Goal: Ask a question

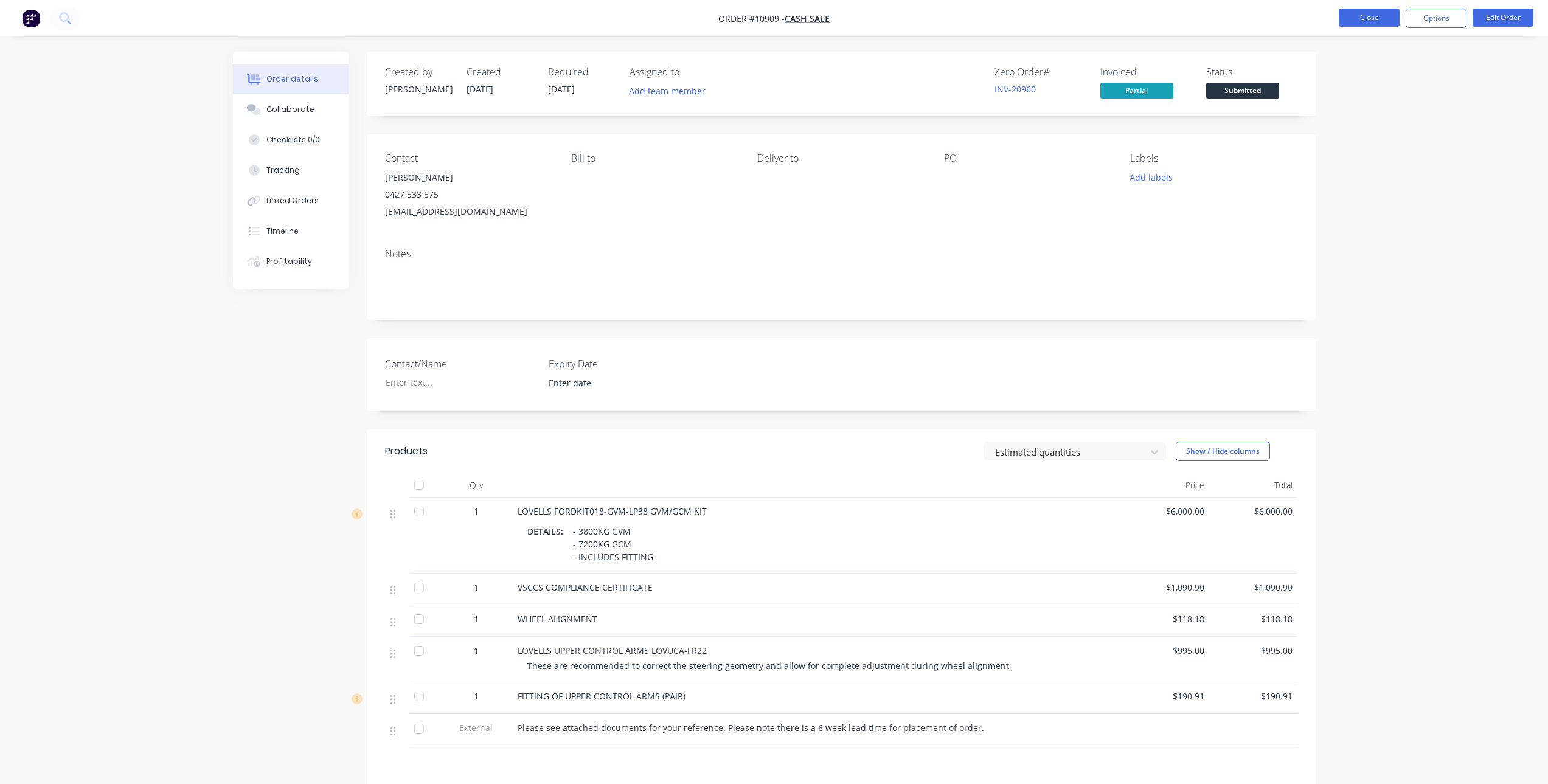
click at [1365, 13] on button "Close" at bounding box center [1369, 17] width 61 height 18
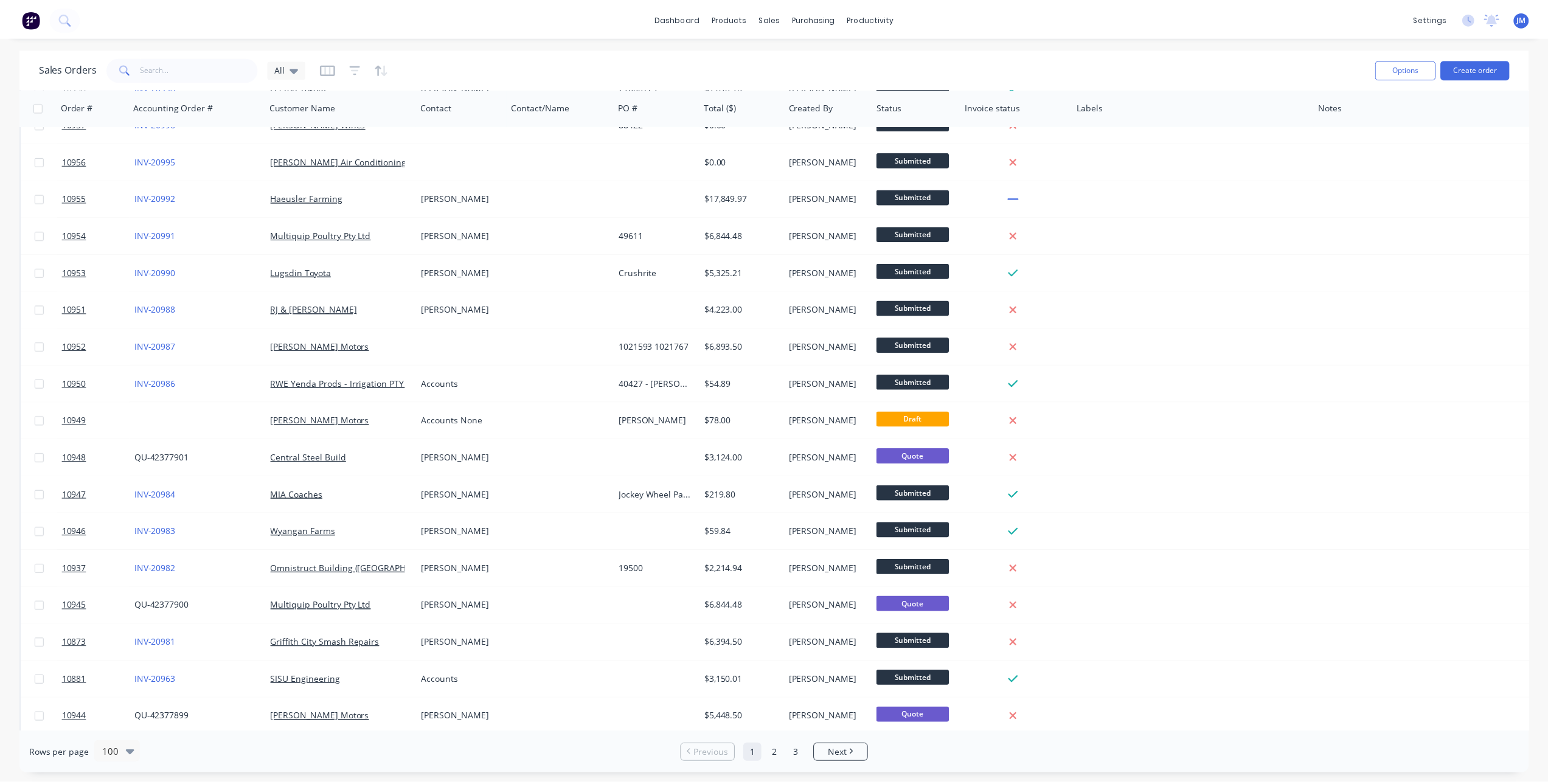
scroll to position [486, 0]
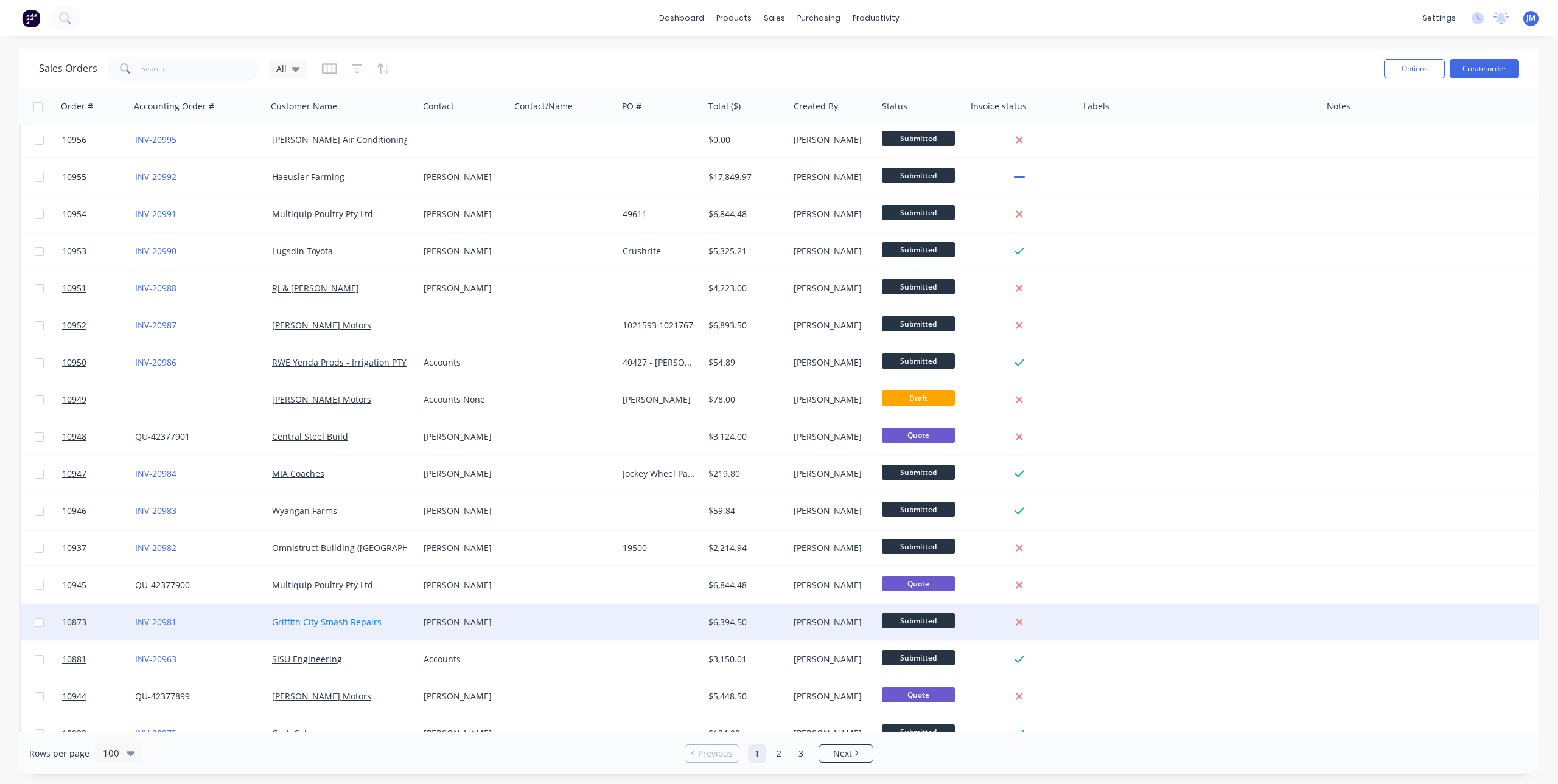
click at [348, 623] on link "Griffith City Smash Repairs" at bounding box center [326, 621] width 109 height 11
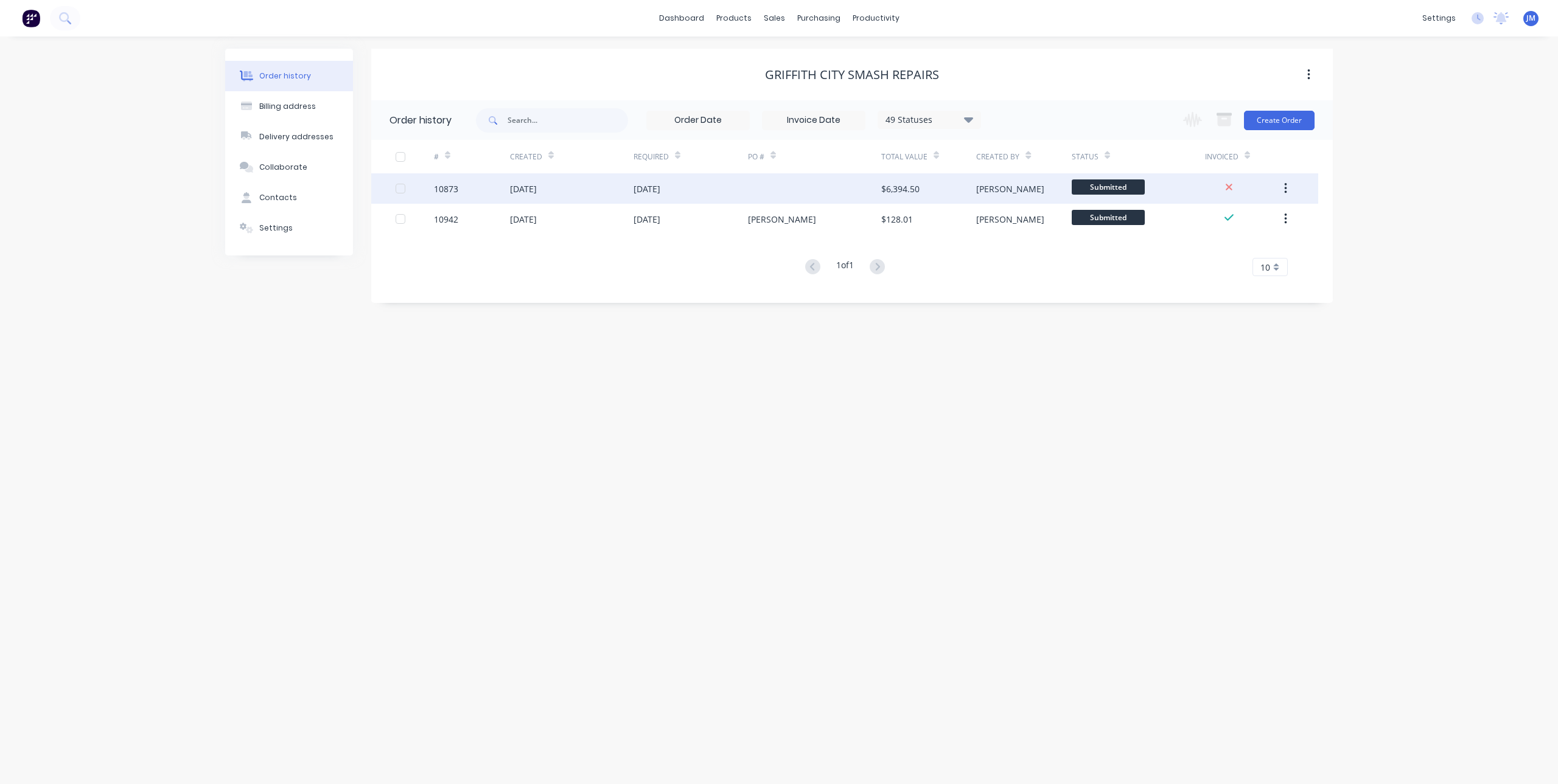
click at [582, 190] on div "30 Sep 2025" at bounding box center [571, 189] width 123 height 31
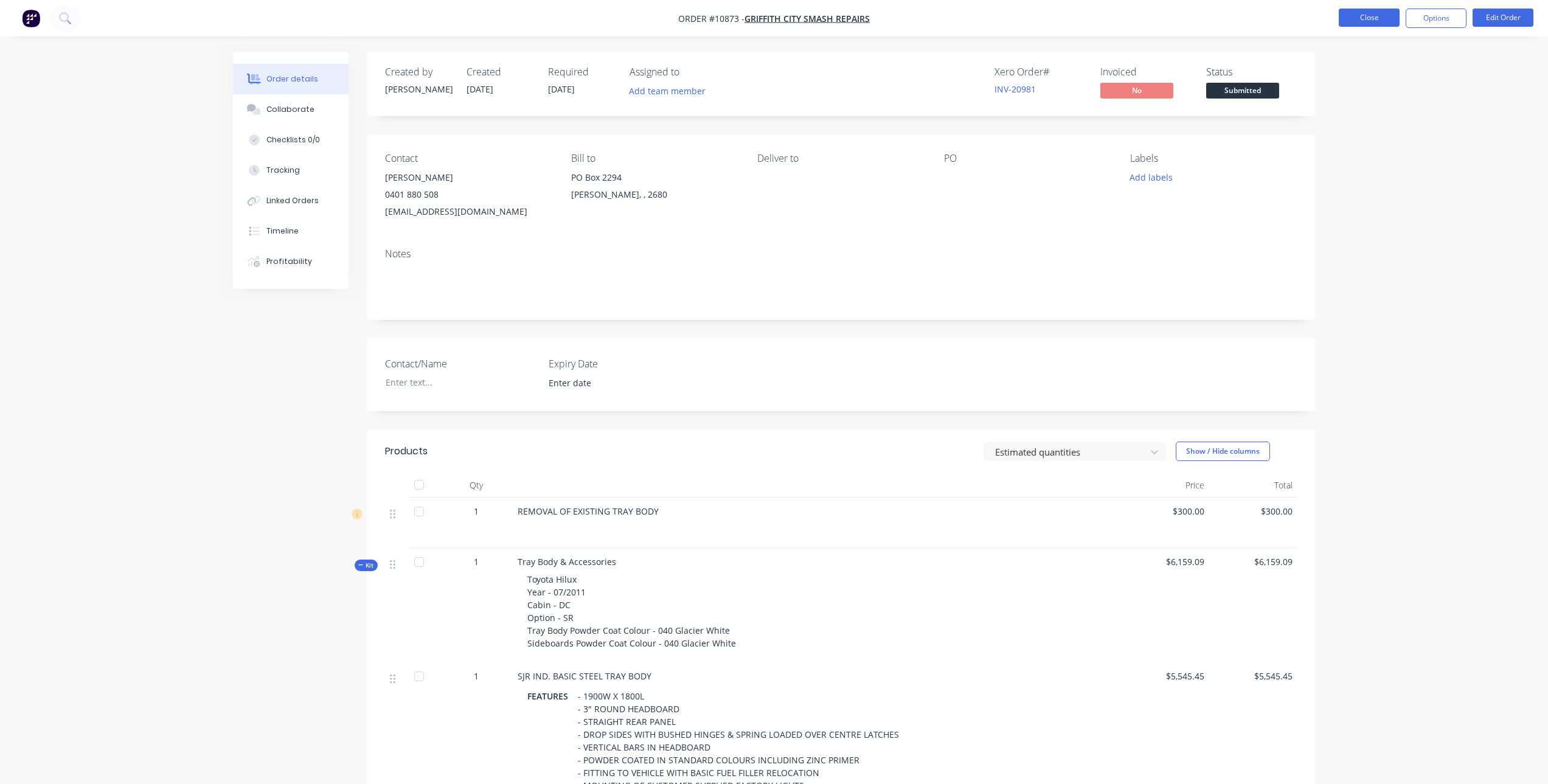
click at [1364, 21] on button "Close" at bounding box center [1369, 17] width 61 height 18
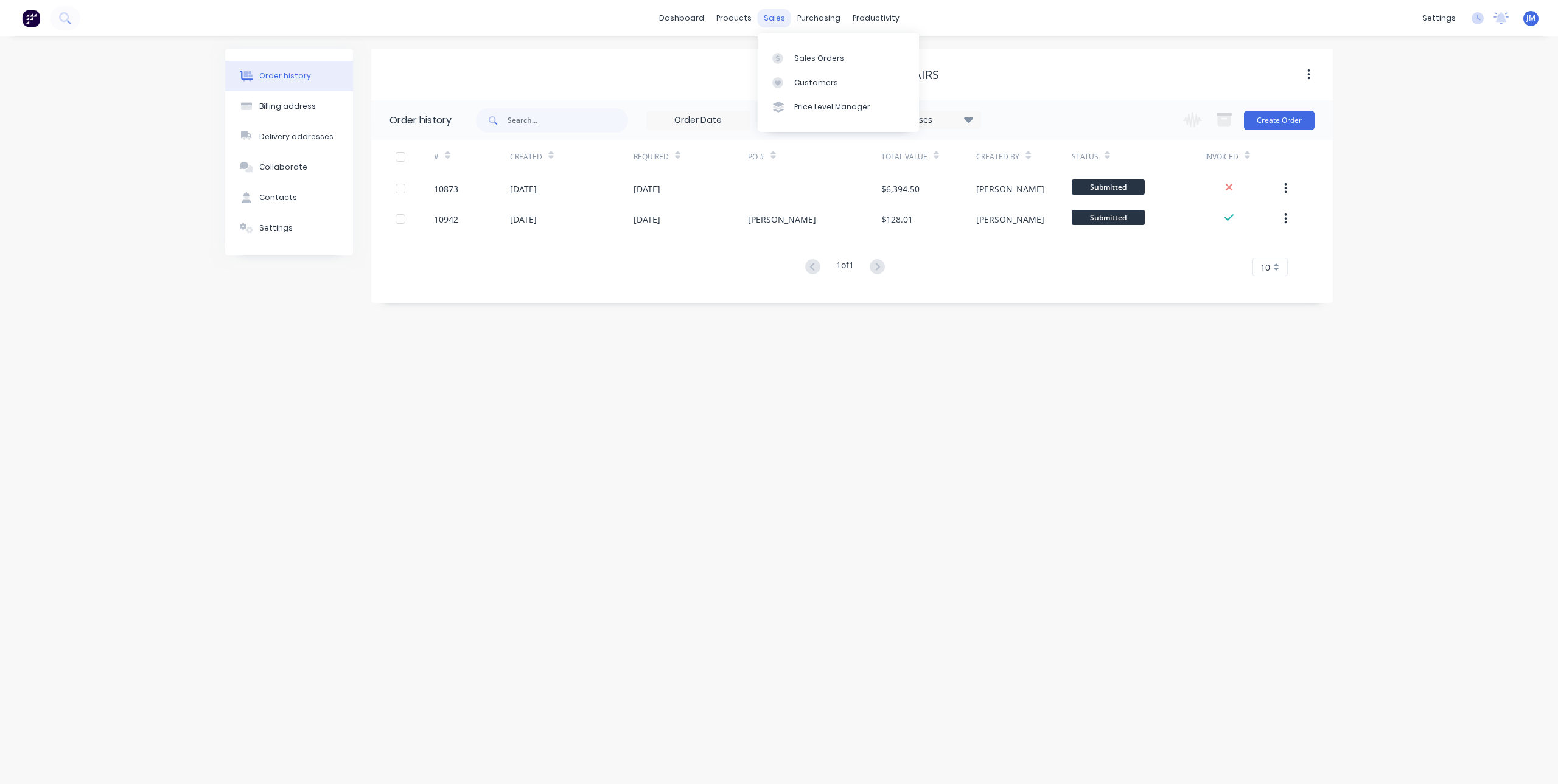
click at [776, 12] on div "sales" at bounding box center [774, 18] width 33 height 18
click at [780, 55] on icon at bounding box center [778, 58] width 11 height 11
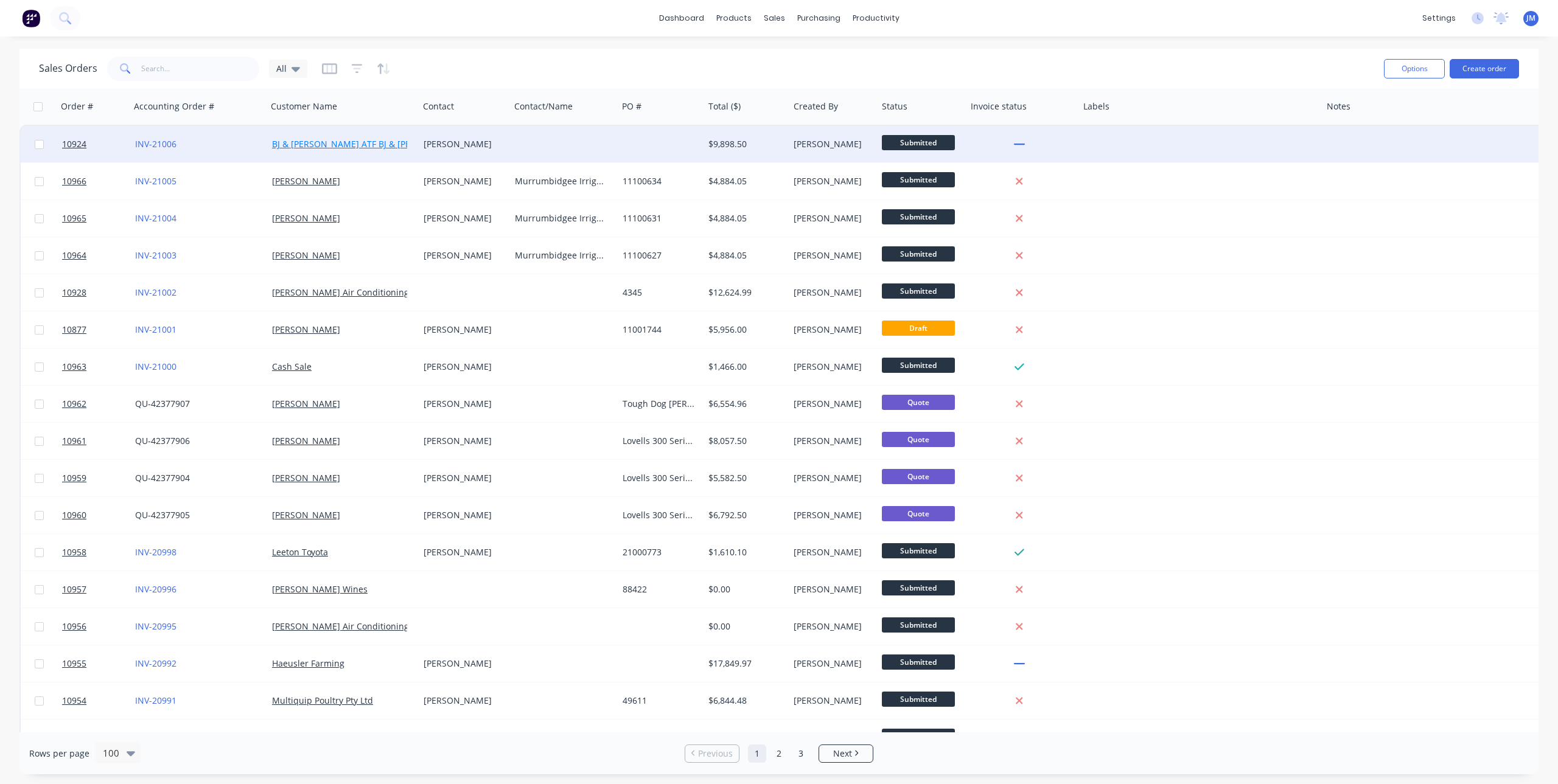
click at [335, 145] on link "BJ & [PERSON_NAME] ATF BJ & [PERSON_NAME] Family Trust" at bounding box center [395, 143] width 246 height 11
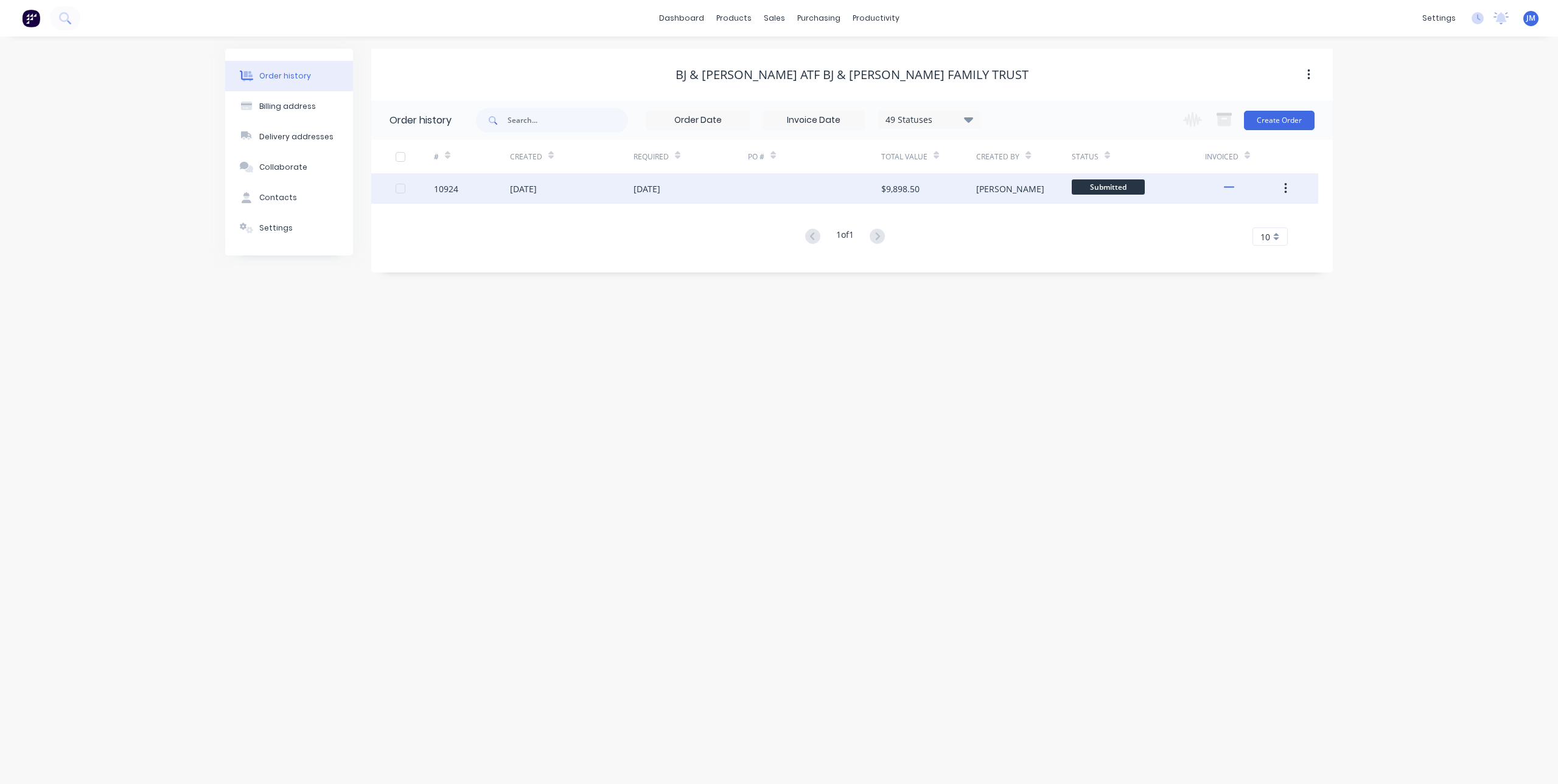
click at [898, 186] on div "$9,898.50" at bounding box center [900, 188] width 38 height 13
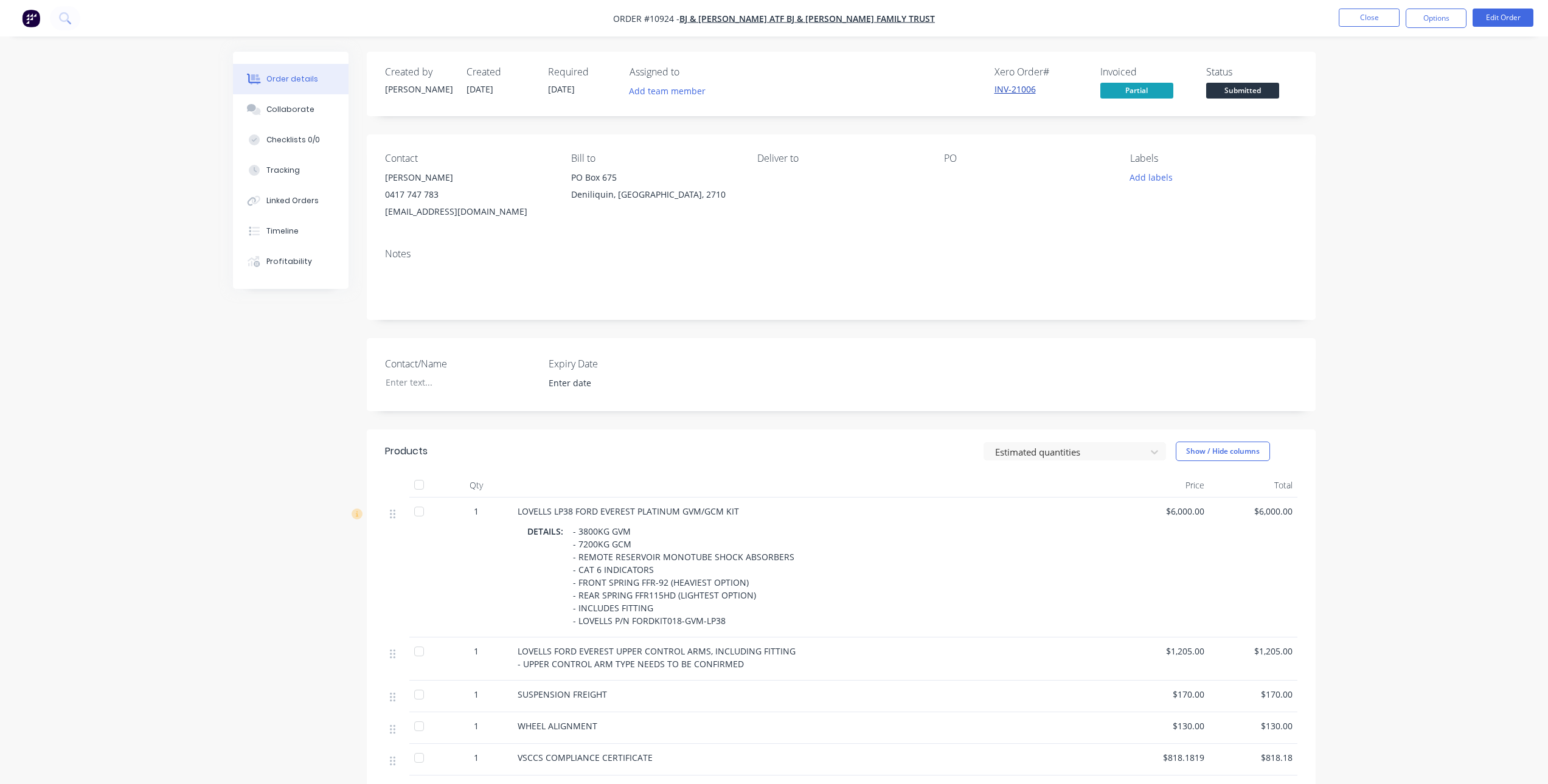
click at [1028, 87] on link "INV-21006" at bounding box center [1015, 89] width 41 height 11
click at [1016, 88] on link "INV-21006" at bounding box center [1015, 89] width 41 height 11
click at [1140, 238] on link "INV-21007" at bounding box center [1133, 238] width 41 height 11
click at [1127, 240] on link "INV-21007" at bounding box center [1133, 238] width 41 height 11
click at [1128, 88] on span "Partial" at bounding box center [1136, 90] width 73 height 15
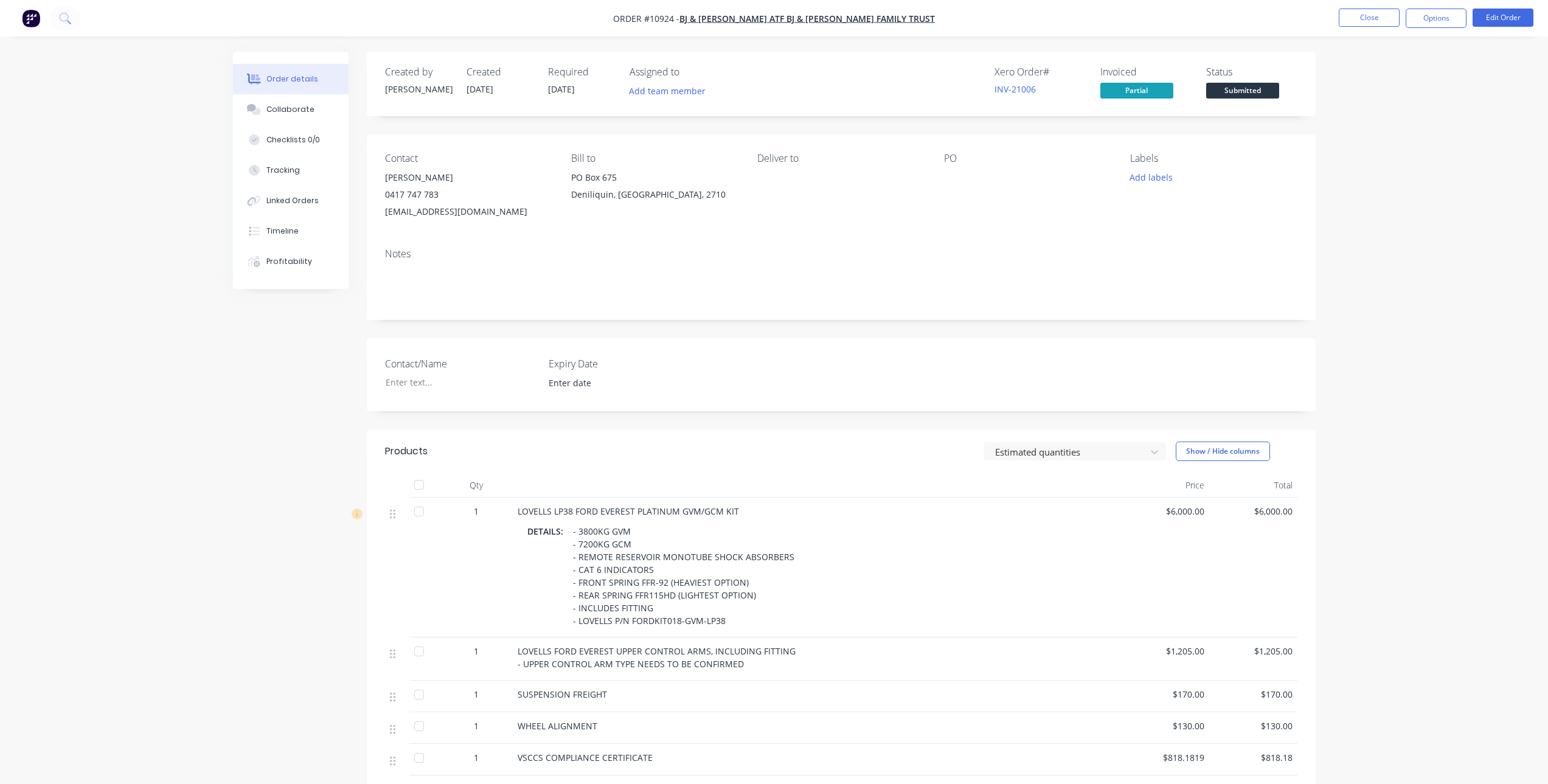
click at [1437, 296] on div "Order details Collaborate Checklists 0/0 Tracking Linked Orders Timeline Profit…" at bounding box center [774, 563] width 1548 height 1126
click at [1521, 759] on icon "Open Intercom Messenger" at bounding box center [1521, 757] width 14 height 16
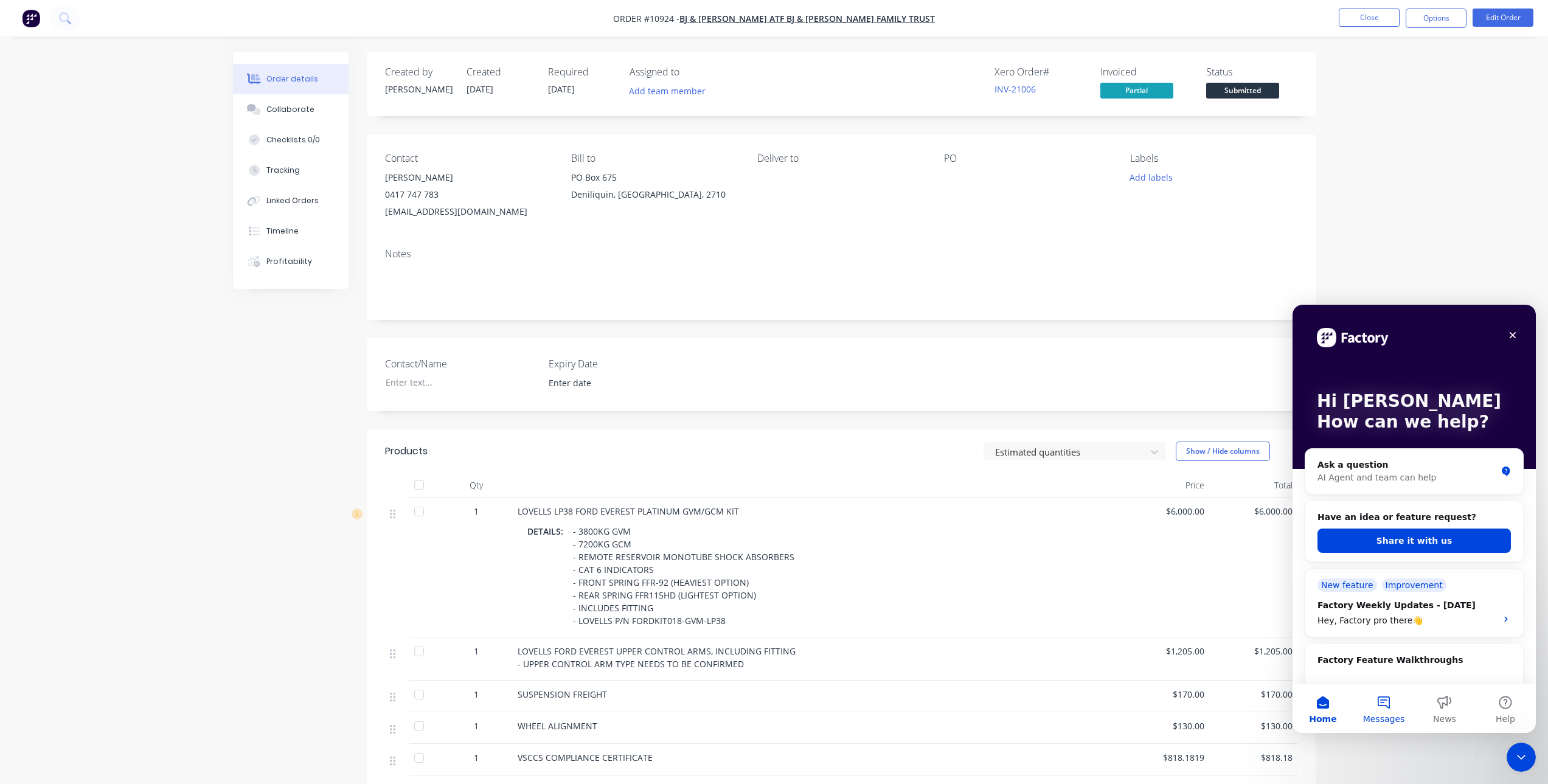
click at [1378, 712] on button "Messages" at bounding box center [1383, 708] width 61 height 49
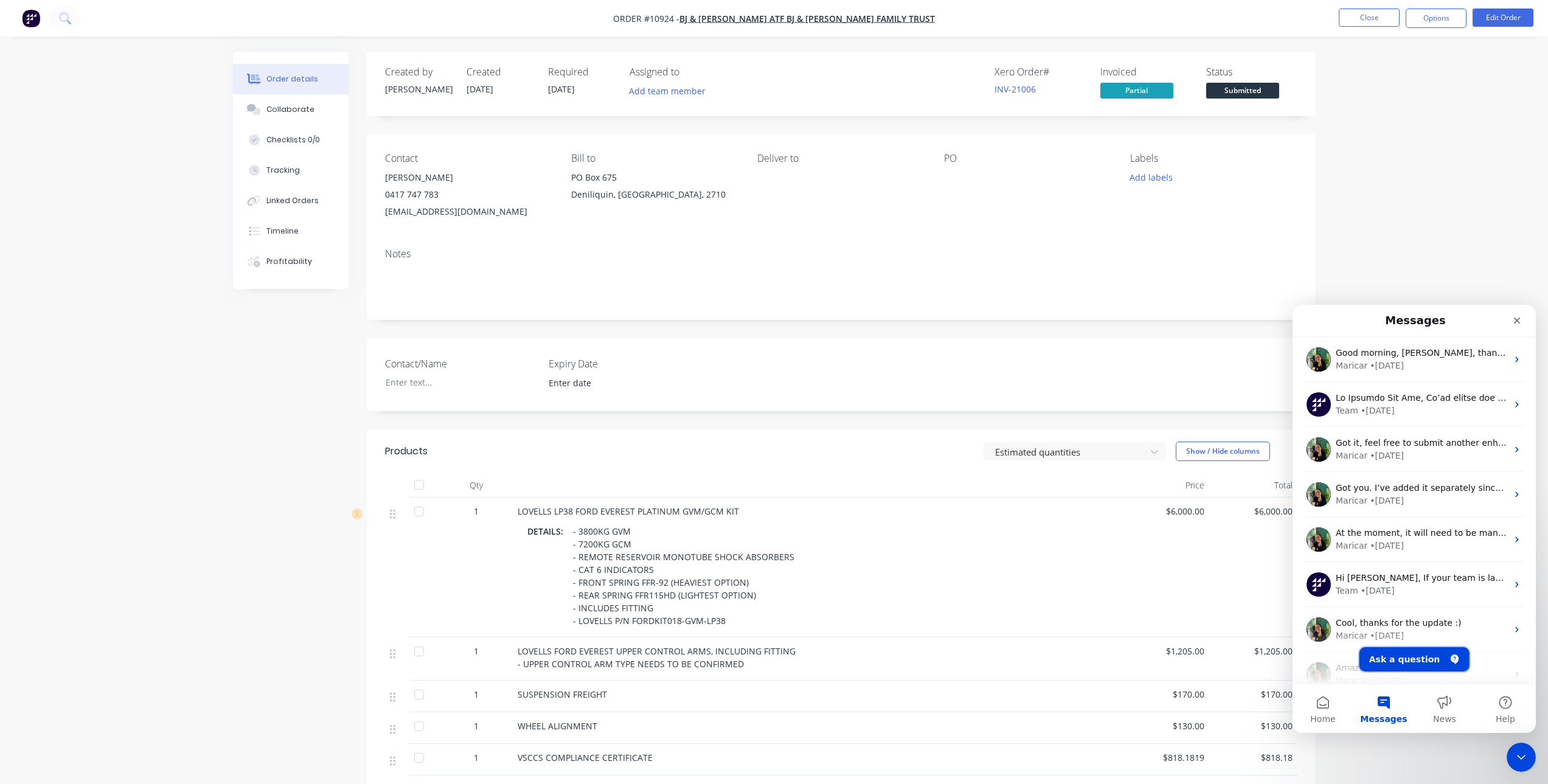
click at [1413, 661] on button "Ask a question" at bounding box center [1414, 659] width 110 height 24
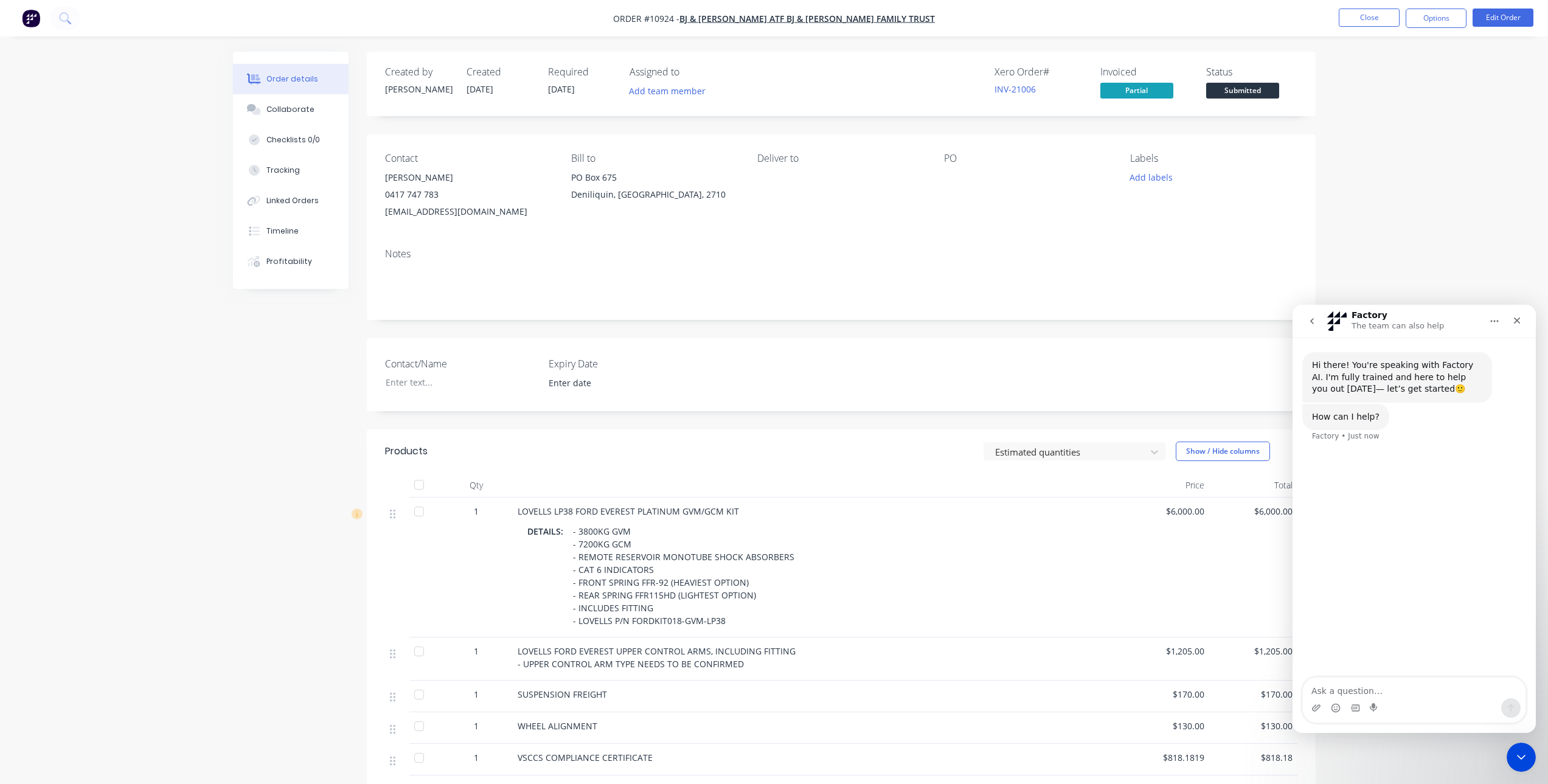
click at [1371, 678] on textarea "Ask a question…" at bounding box center [1415, 687] width 223 height 21
type textarea "I dont want to speak to an AI, push this through to a person when there availab…"
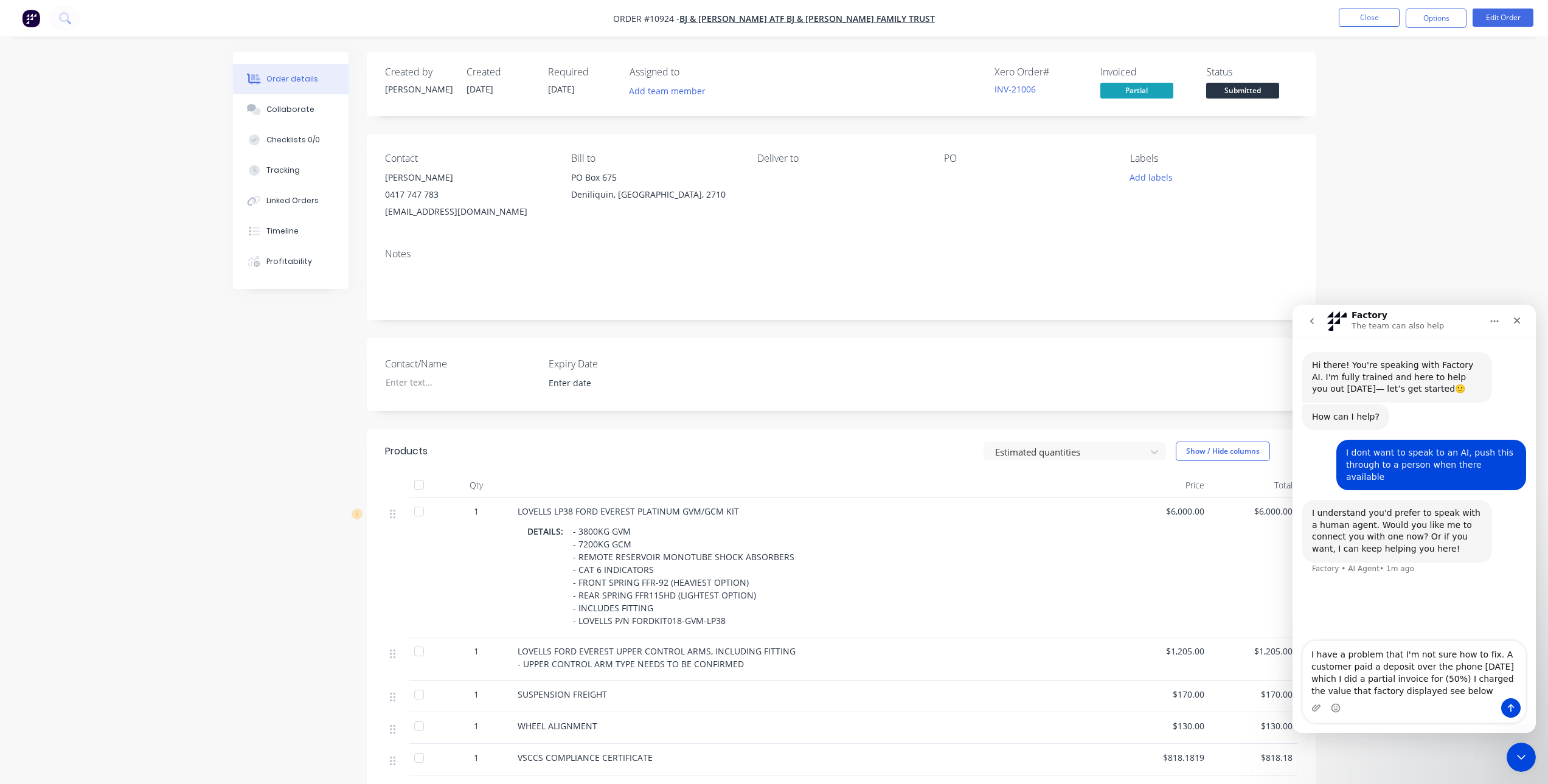
type textarea "I have a problem that I'm not sure how to fix. A customer paid a deposit over t…"
click at [1475, 691] on textarea "I have a problem that I'm not sure how to fix. A customer paid a deposit over t…" at bounding box center [1415, 674] width 223 height 57
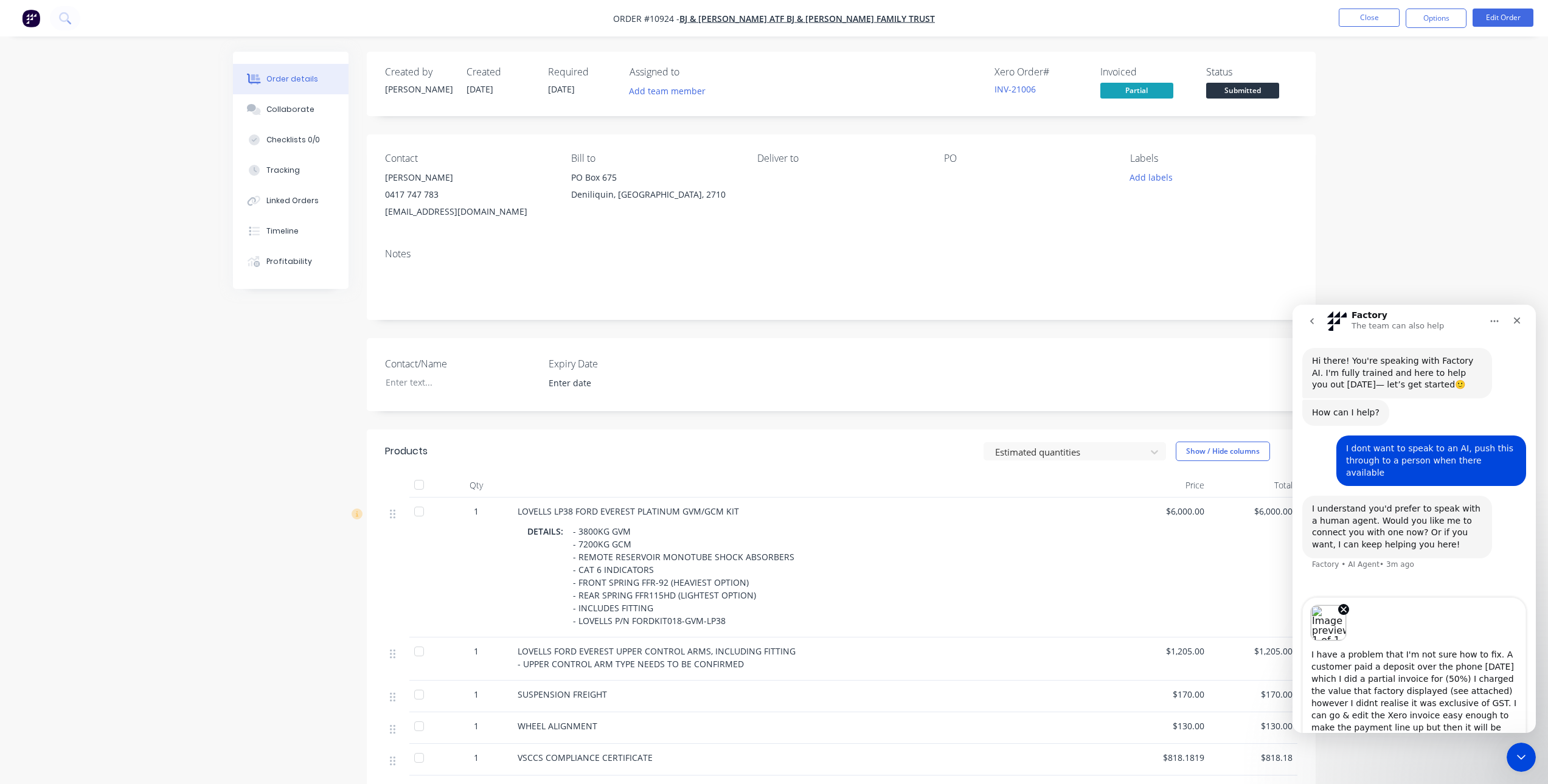
scroll to position [9, 0]
type textarea "I have a problem that I'm not sure how to fix. A customer paid a deposit over t…"
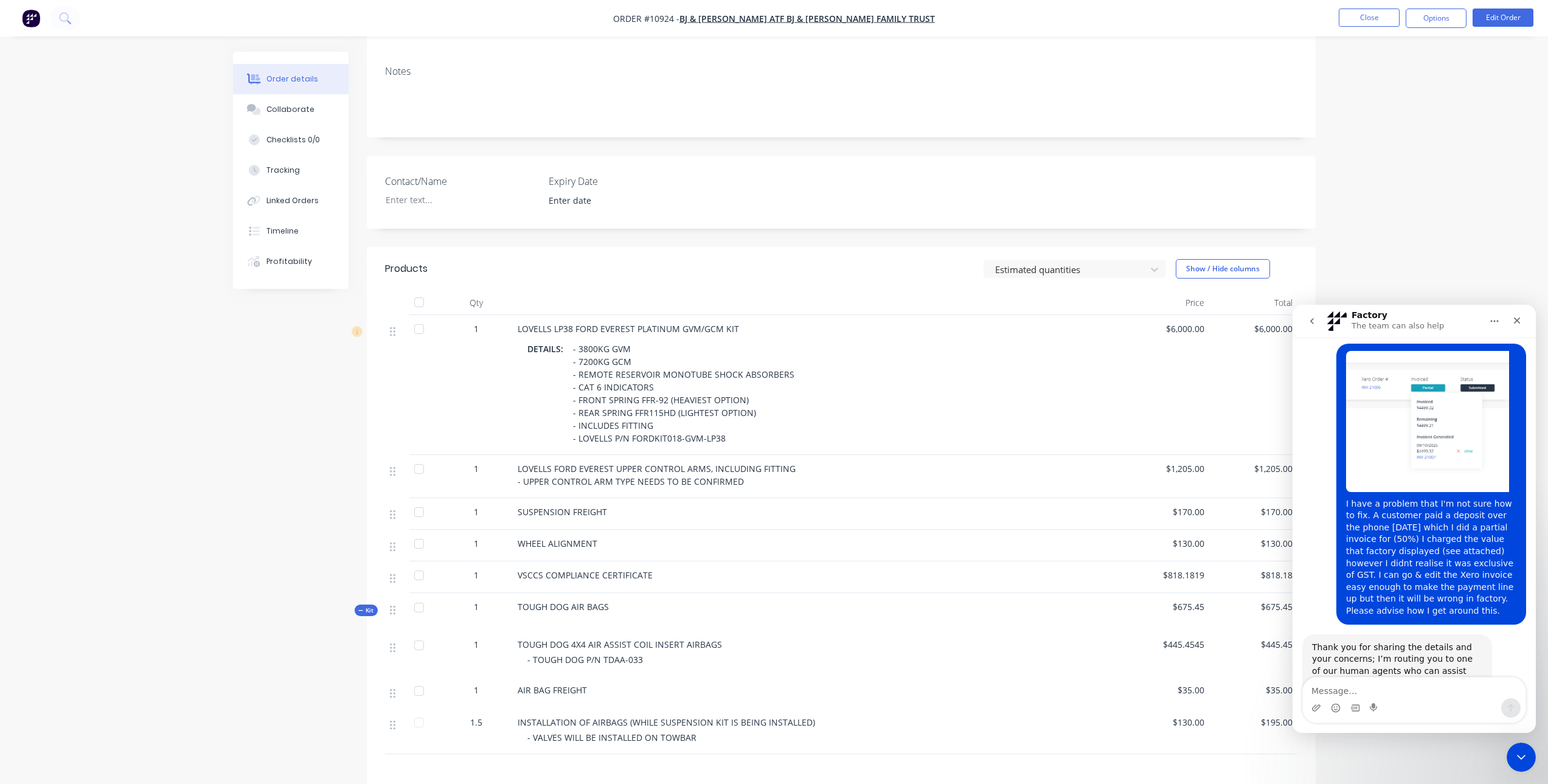
scroll to position [261, 0]
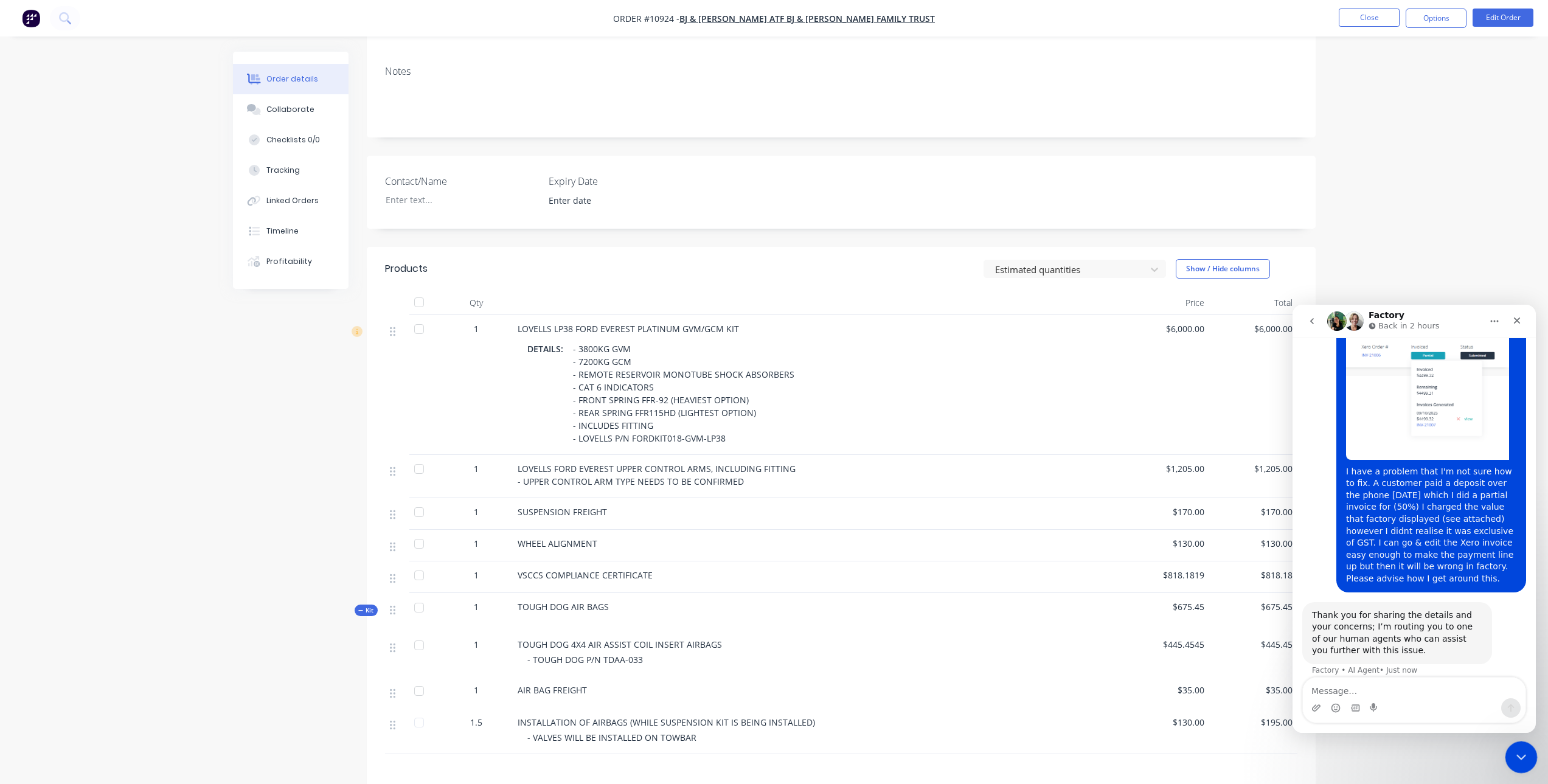
click at [1507, 753] on div "Close Intercom Messenger" at bounding box center [1519, 755] width 29 height 29
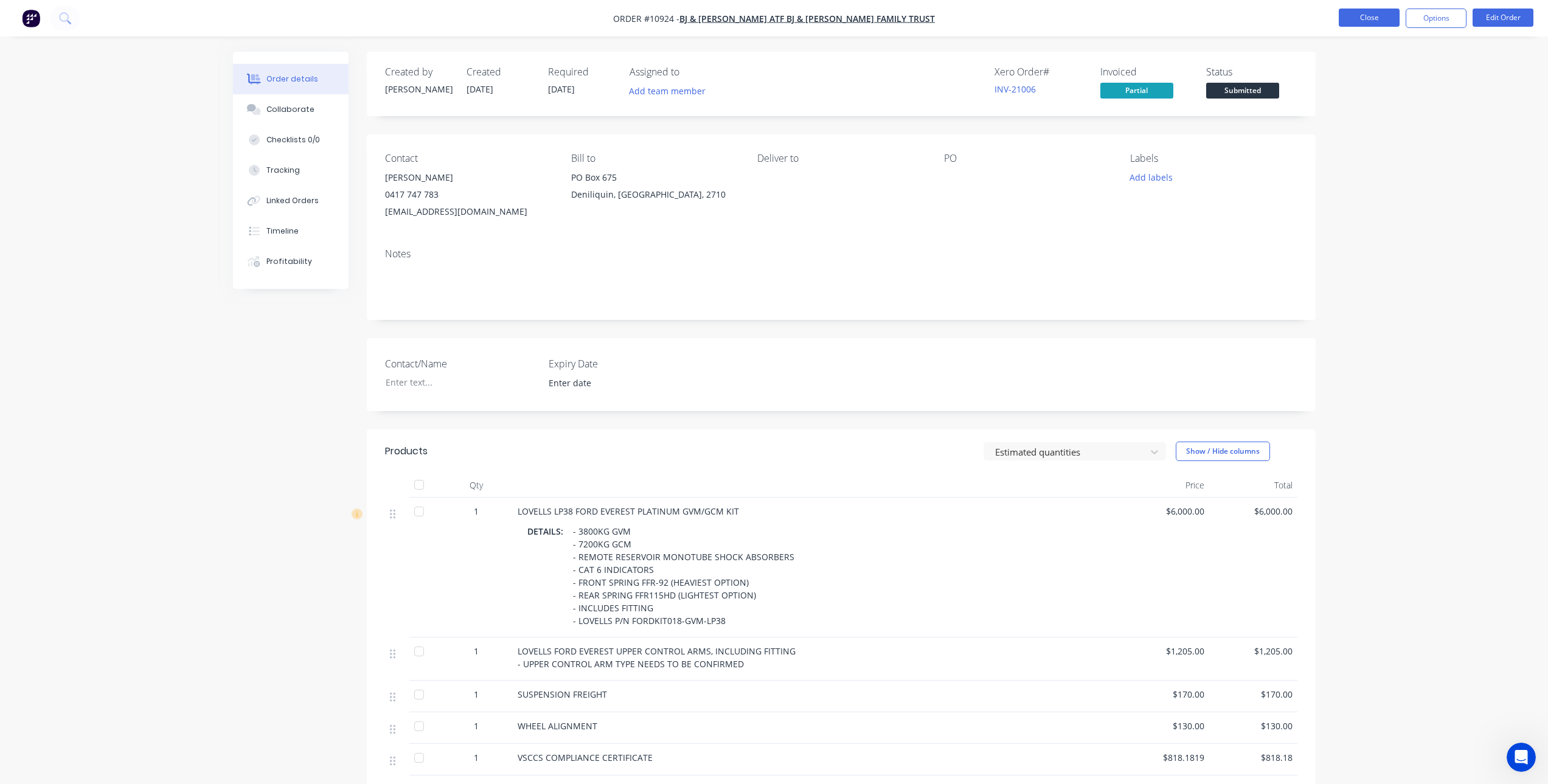
click at [1353, 15] on button "Close" at bounding box center [1369, 17] width 61 height 18
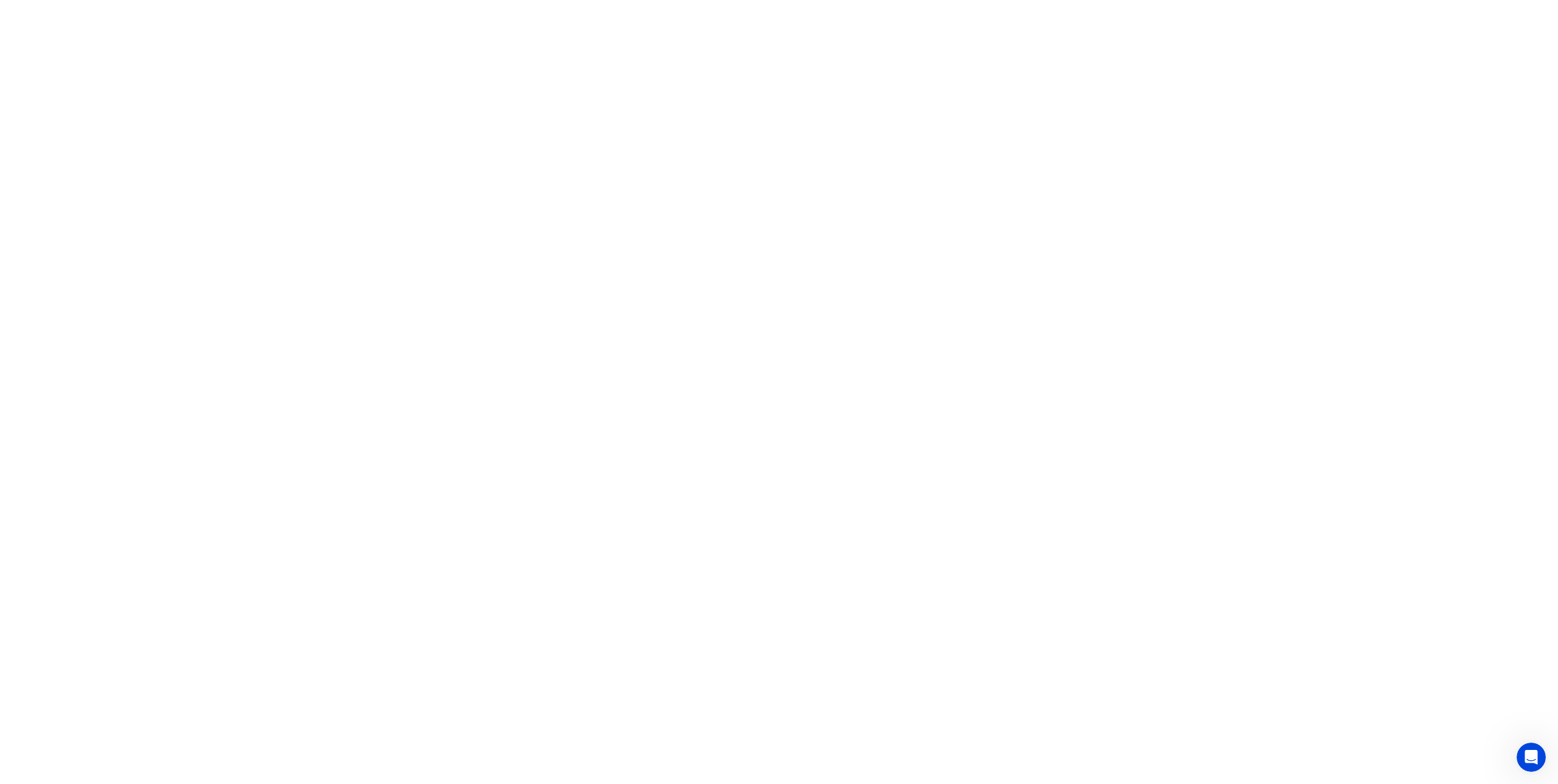
click at [262, 0] on html at bounding box center [779, 0] width 1558 height 0
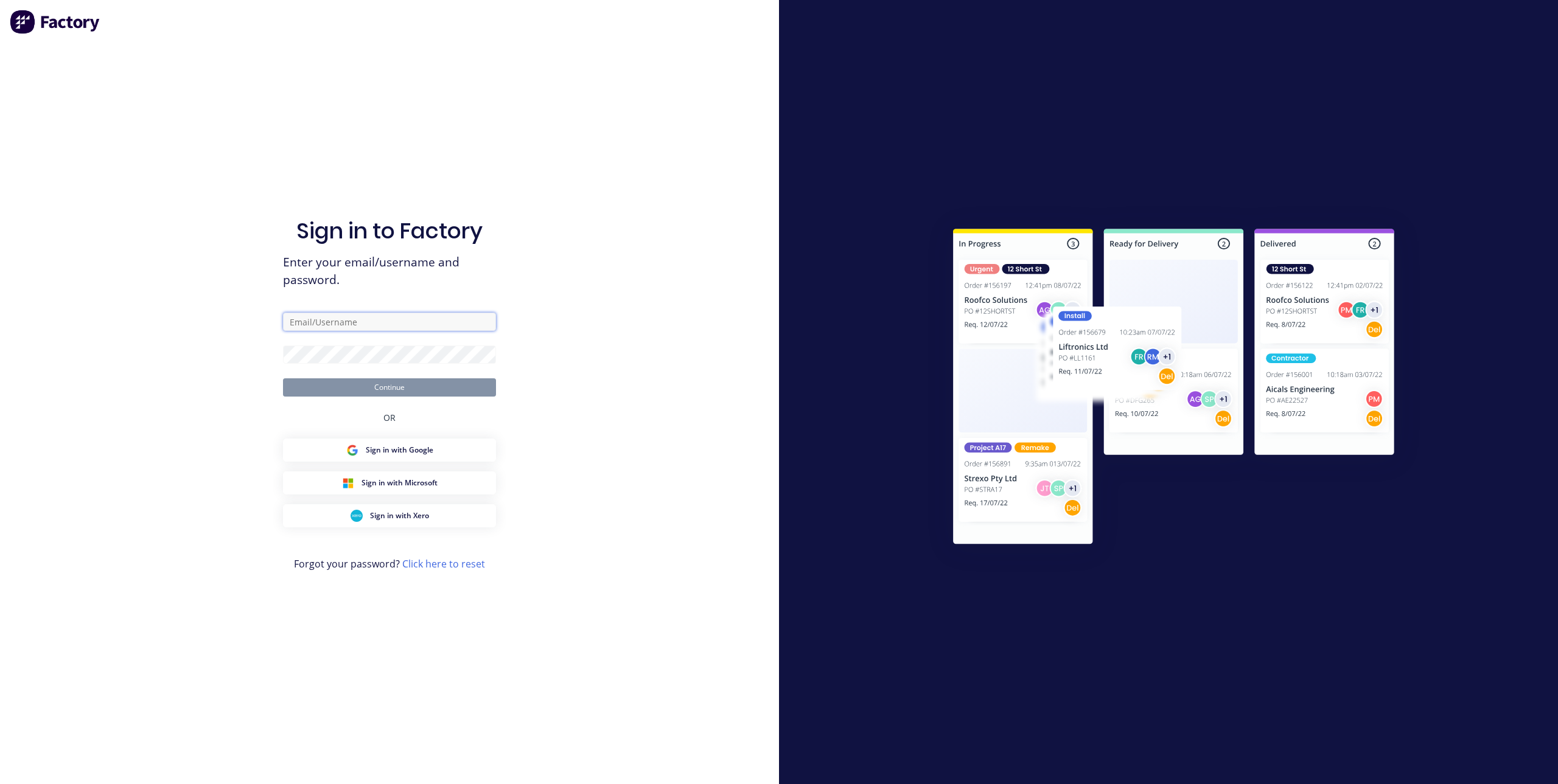
type input "joe@sjrindustries.com.au"
click at [388, 390] on button "Continue" at bounding box center [389, 387] width 213 height 18
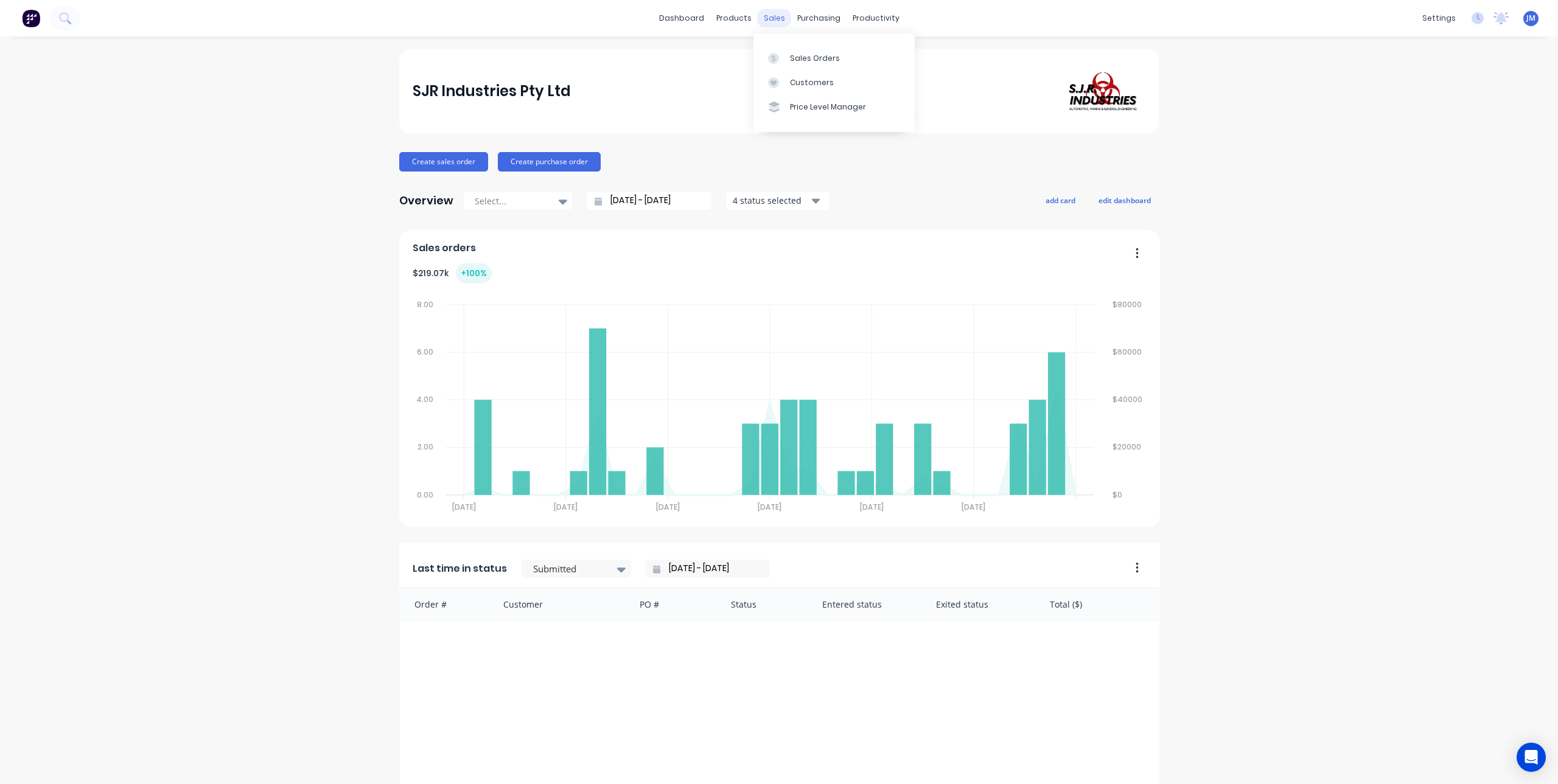
click at [778, 18] on div "sales" at bounding box center [774, 18] width 33 height 18
click at [778, 51] on link "Sales Orders" at bounding box center [834, 57] width 162 height 24
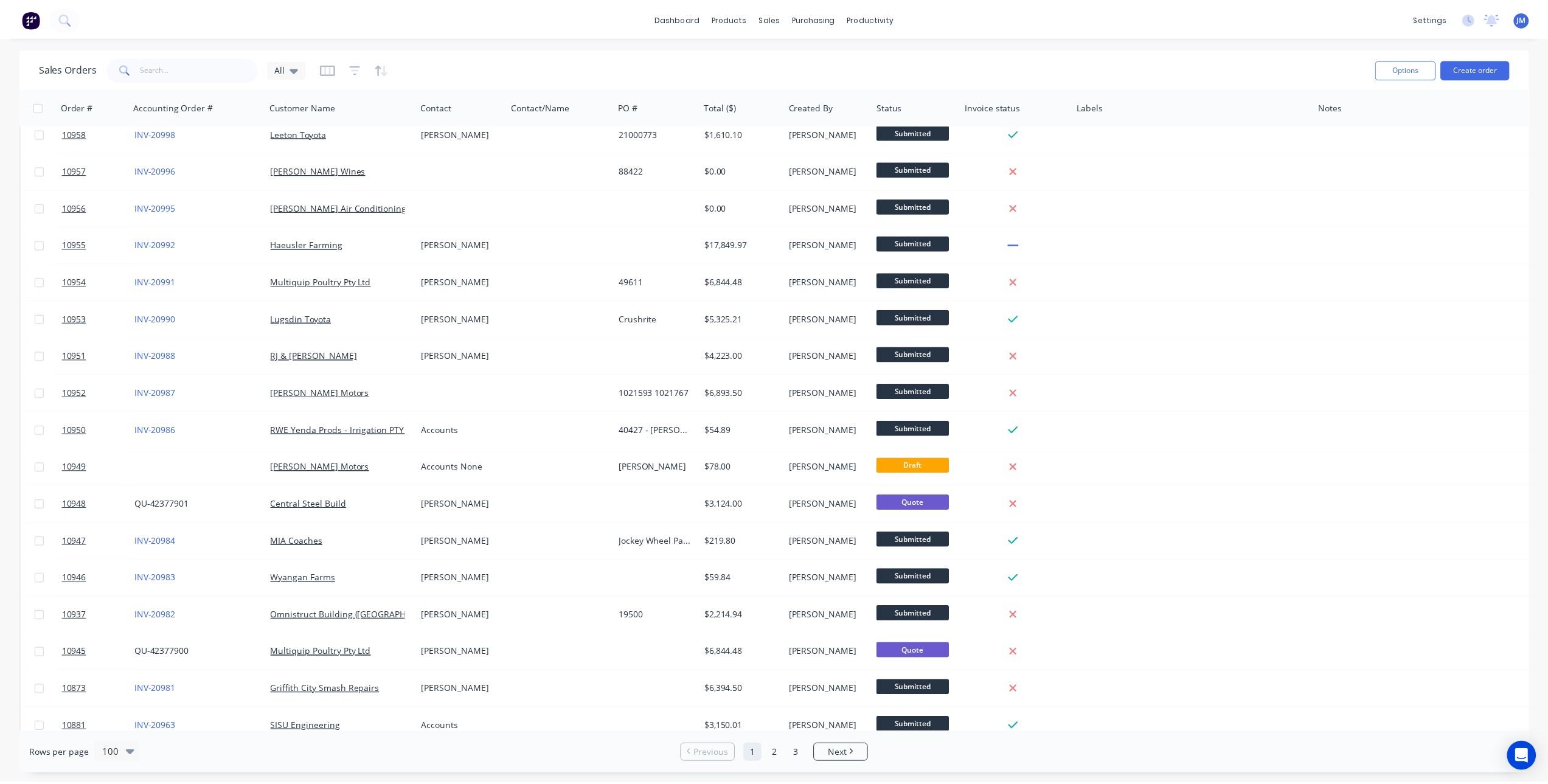
scroll to position [426, 0]
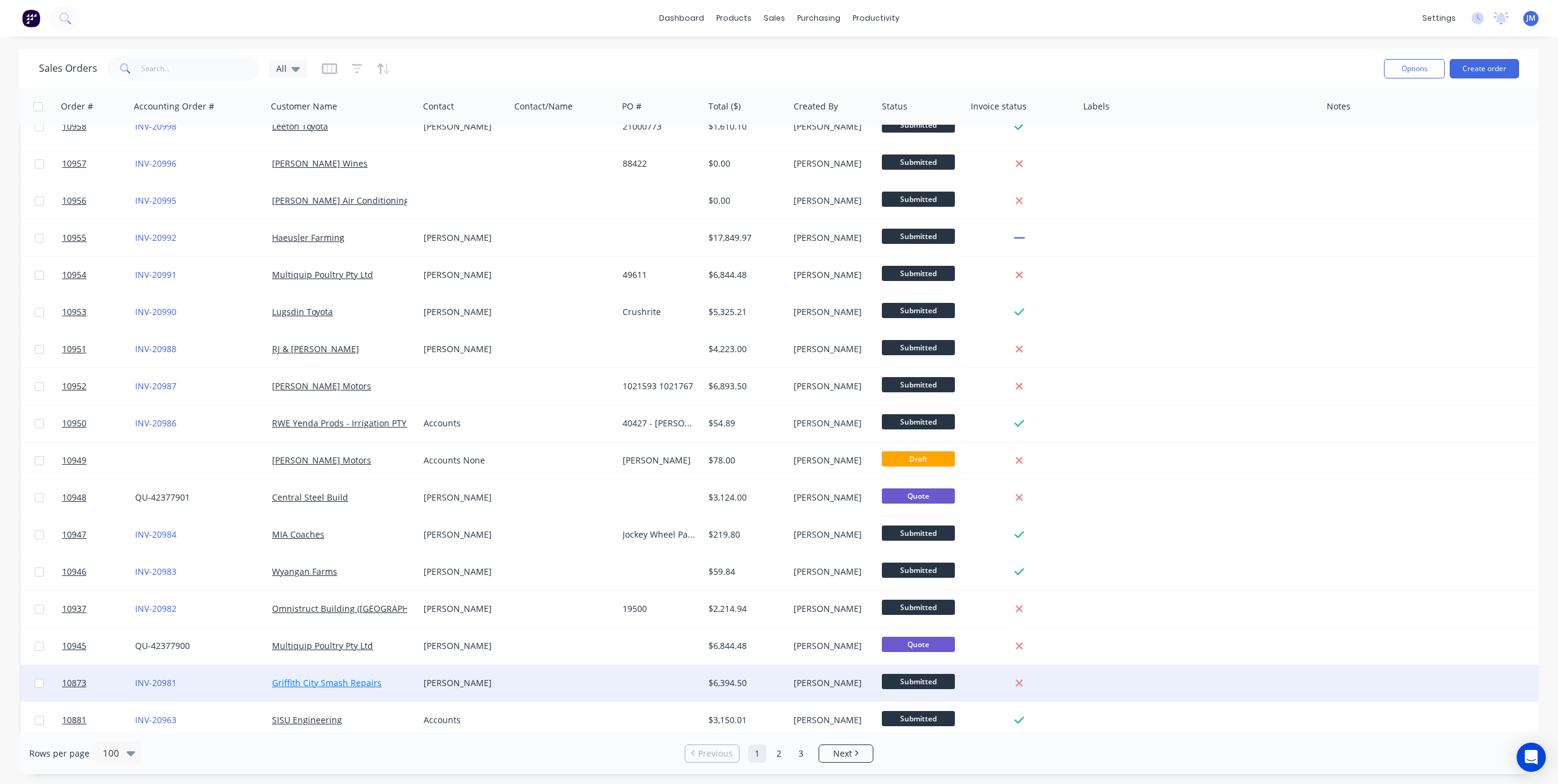
click at [320, 686] on link "Griffith City Smash Repairs" at bounding box center [326, 683] width 109 height 11
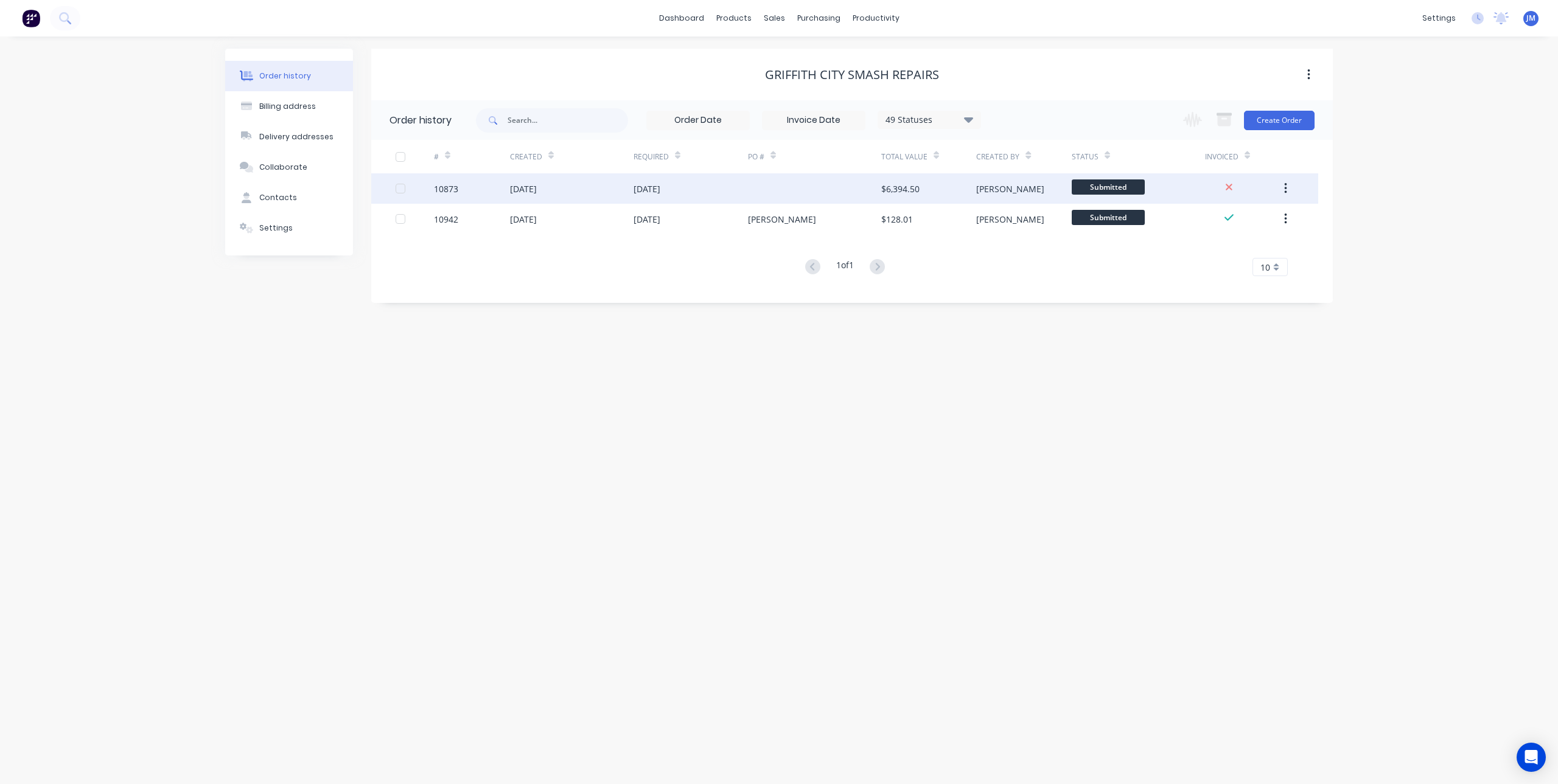
click at [600, 190] on div "30 Sep 2025" at bounding box center [571, 189] width 123 height 31
